Goal: Task Accomplishment & Management: Use online tool/utility

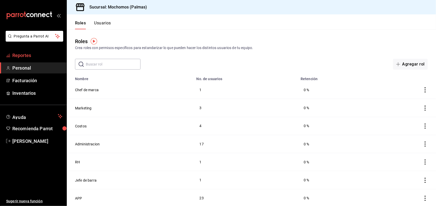
click at [25, 54] on span "Reportes" at bounding box center [37, 55] width 50 height 7
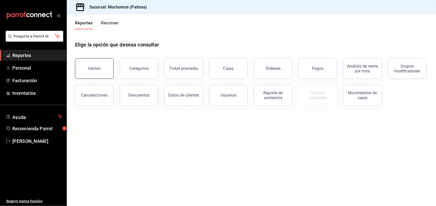
click at [91, 67] on div "Ventas" at bounding box center [94, 68] width 13 height 5
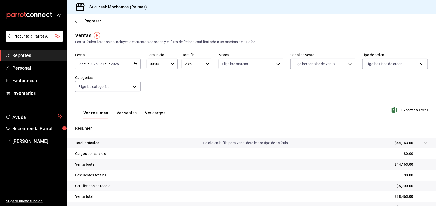
click at [172, 63] on \(Stroke\) "button" at bounding box center [172, 64] width 3 height 2
drag, startPoint x: 151, startPoint y: 97, endPoint x: 151, endPoint y: 108, distance: 11.3
click at [151, 108] on div "00 01 02 03 04 05 06 07 08 09 10 11 12 13 14 15 16 17 18 19 20 21 22 23" at bounding box center [153, 91] width 15 height 41
click at [151, 108] on button "06" at bounding box center [153, 112] width 13 height 10
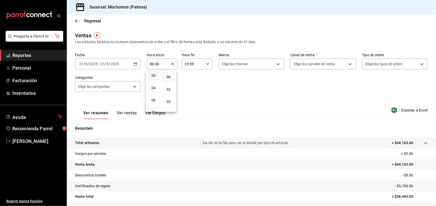
scroll to position [51, 0]
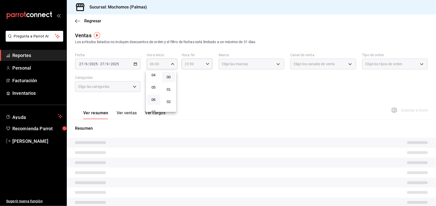
click at [151, 110] on span "07" at bounding box center [153, 112] width 7 height 4
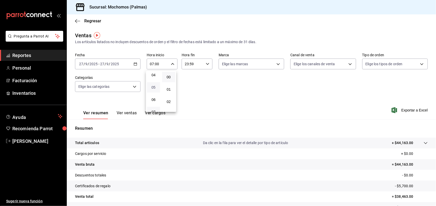
click at [154, 85] on span "05" at bounding box center [153, 87] width 7 height 4
type input "05:00"
click at [188, 63] on div at bounding box center [218, 103] width 436 height 206
click at [187, 64] on input "23:59" at bounding box center [193, 64] width 22 height 10
click at [187, 64] on div at bounding box center [218, 103] width 436 height 206
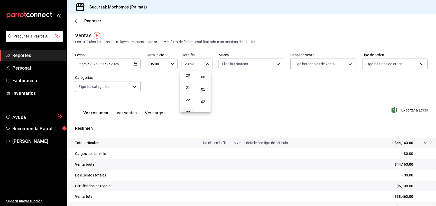
scroll to position [683, 0]
click at [187, 65] on input "23:59" at bounding box center [193, 64] width 22 height 10
click at [189, 95] on button "22" at bounding box center [187, 100] width 13 height 10
type input "22:59"
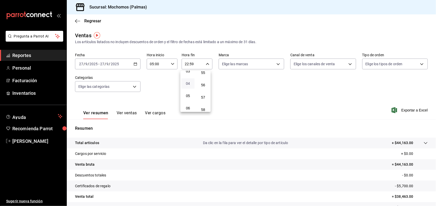
click at [189, 82] on span "04" at bounding box center [188, 83] width 7 height 4
type input "04:59"
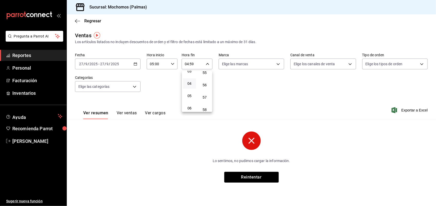
click at [136, 63] on div at bounding box center [218, 103] width 436 height 206
click at [134, 86] on body "Pregunta a Parrot AI Reportes Personal Facturación Inventarios Ayuda Recomienda…" at bounding box center [218, 103] width 436 height 206
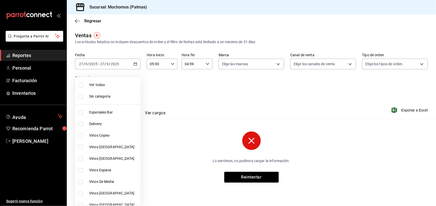
click at [185, 85] on div at bounding box center [218, 103] width 436 height 206
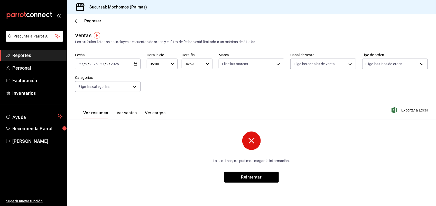
click at [103, 64] on input "27" at bounding box center [102, 64] width 5 height 4
click at [113, 65] on input "2025" at bounding box center [115, 64] width 9 height 4
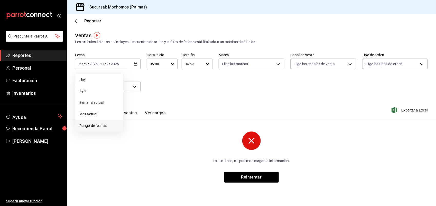
click at [82, 125] on span "Rango de fechas" at bounding box center [99, 125] width 40 height 5
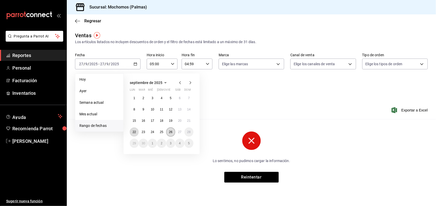
drag, startPoint x: 135, startPoint y: 131, endPoint x: 169, endPoint y: 131, distance: 33.9
click at [169, 131] on div "1 2 3 4 5 6 7 8 9 10 11 12 13 14 15 16 17 18 19 20 21 22 23 24 25 26 27 28 29 3…" at bounding box center [162, 121] width 64 height 54
click at [134, 132] on abbr "22" at bounding box center [134, 132] width 3 height 4
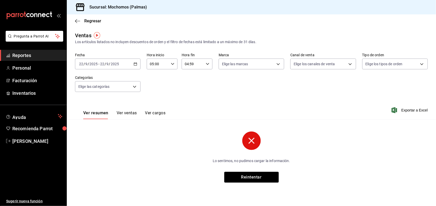
click at [125, 66] on div "[DATE] [DATE] - [DATE] [DATE]" at bounding box center [108, 64] width 66 height 11
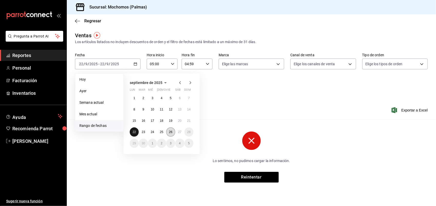
drag, startPoint x: 136, startPoint y: 132, endPoint x: 168, endPoint y: 132, distance: 31.4
click at [168, 132] on div "1 2 3 4 5 6 7 8 9 10 11 12 13 14 15 16 17 18 19 20 21 22 23 24 25 26 27 28 29 3…" at bounding box center [162, 121] width 64 height 54
drag, startPoint x: 168, startPoint y: 132, endPoint x: 177, endPoint y: 132, distance: 8.7
click at [177, 132] on div "1 2 3 4 5 6 7 8 9 10 11 12 13 14 15 16 17 18 19 20 21 22 23 24 25 26 27 28 29 3…" at bounding box center [162, 121] width 64 height 54
click at [177, 132] on button "27" at bounding box center [179, 131] width 9 height 9
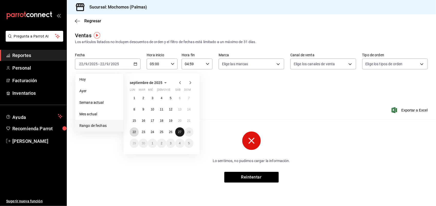
drag, startPoint x: 132, startPoint y: 129, endPoint x: 179, endPoint y: 130, distance: 47.3
click at [179, 130] on div "1 2 3 4 5 6 7 8 9 10 11 12 13 14 15 16 17 18 19 20 21 22 23 24 25 26 27 28 29 3…" at bounding box center [162, 121] width 64 height 54
click at [215, 125] on div "Ventas Los artículos listados no incluyen descuentos de orden y el filtro de fe…" at bounding box center [251, 111] width 369 height 159
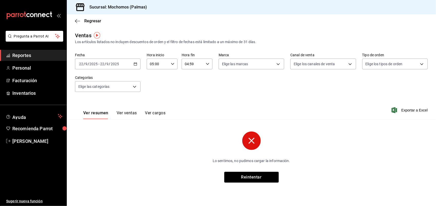
click at [135, 63] on icon "button" at bounding box center [136, 64] width 4 height 4
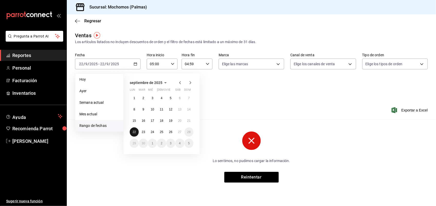
click at [133, 131] on abbr "22" at bounding box center [134, 132] width 3 height 4
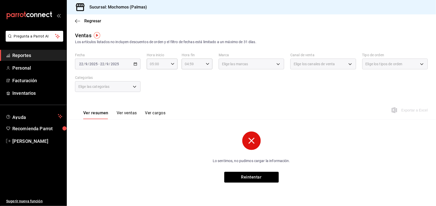
click at [133, 132] on div "Lo sentimos, no pudimos cargar la información. Reintentar" at bounding box center [251, 157] width 353 height 51
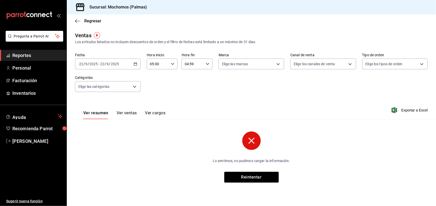
click at [135, 63] on icon "button" at bounding box center [136, 64] width 4 height 4
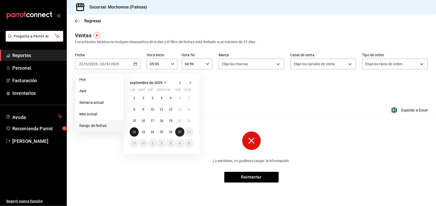
drag, startPoint x: 135, startPoint y: 130, endPoint x: 177, endPoint y: 130, distance: 41.9
click at [177, 130] on div "1 2 3 4 5 6 7 8 9 10 11 12 13 14 15 16 17 18 19 20 21 22 23 24 25 26 27 28 29 3…" at bounding box center [162, 121] width 64 height 54
click at [177, 130] on button "27" at bounding box center [179, 131] width 9 height 9
click at [131, 133] on button "22" at bounding box center [134, 131] width 9 height 9
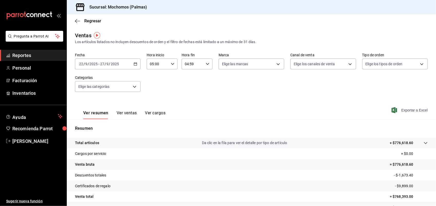
click at [412, 111] on span "Exportar a Excel" at bounding box center [410, 110] width 35 height 6
